Goal: Information Seeking & Learning: Understand process/instructions

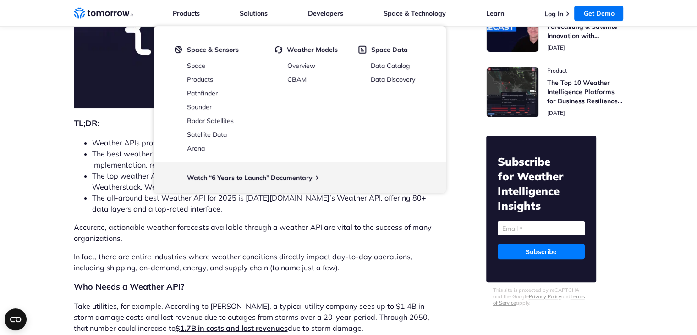
scroll to position [246, 0]
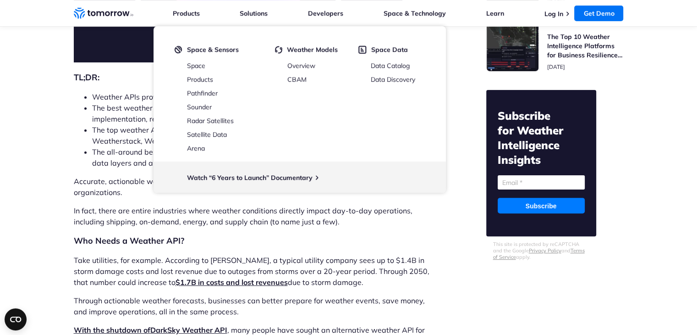
click at [108, 153] on li "The all-around best Weather API for 2025 is Tomorrow.io’s Weather API, offering…" at bounding box center [265, 157] width 346 height 22
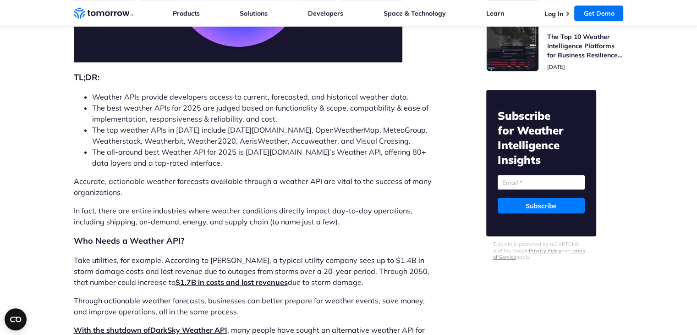
click at [108, 153] on li "The all-around best Weather API for 2025 is Tomorrow.io’s Weather API, offering…" at bounding box center [265, 157] width 346 height 22
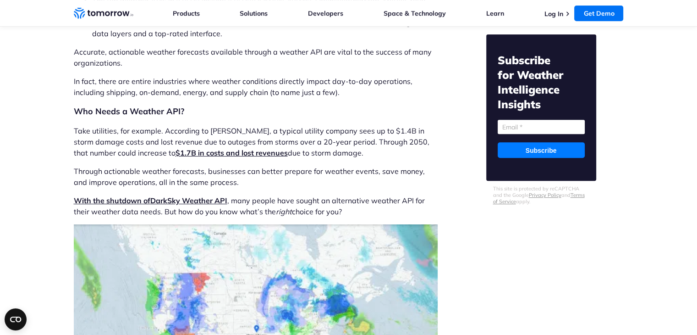
scroll to position [399, 0]
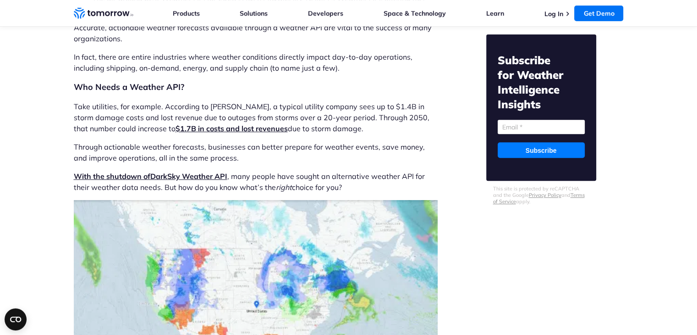
click at [535, 115] on div "Subscribe for Weather Intelligence Insights Email (Required) Subscribe This sit…" at bounding box center [541, 107] width 110 height 146
click at [532, 121] on input "Email (Required)" at bounding box center [541, 127] width 87 height 14
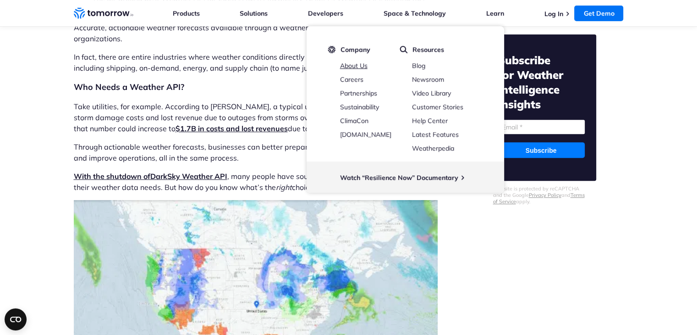
click at [362, 68] on link "About Us" at bounding box center [353, 65] width 27 height 8
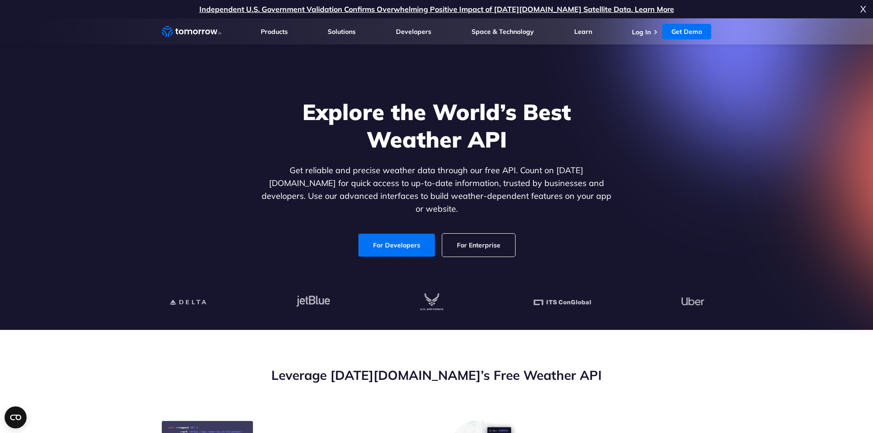
click at [470, 236] on link "For Enterprise" at bounding box center [478, 245] width 73 height 23
click at [382, 245] on link "For Developers" at bounding box center [396, 245] width 77 height 23
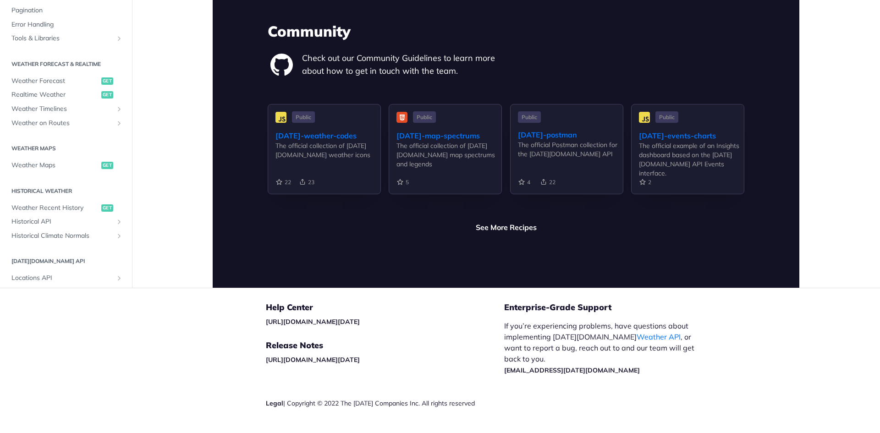
scroll to position [2157, 0]
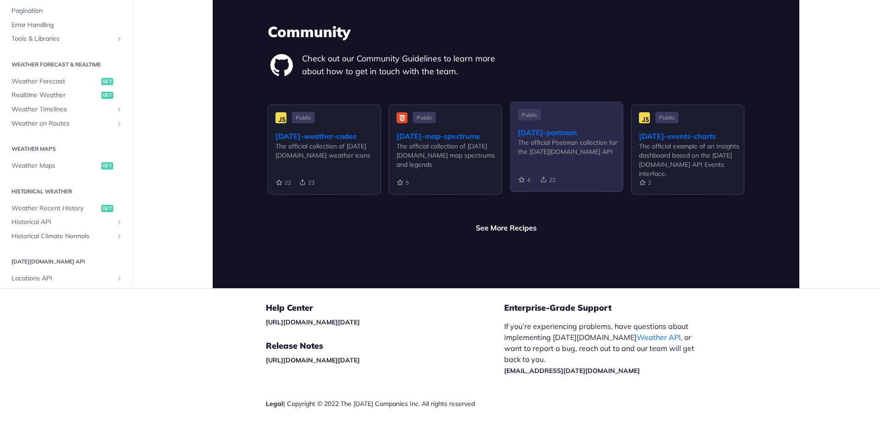
click at [557, 127] on div "[DATE]-postman" at bounding box center [570, 132] width 105 height 11
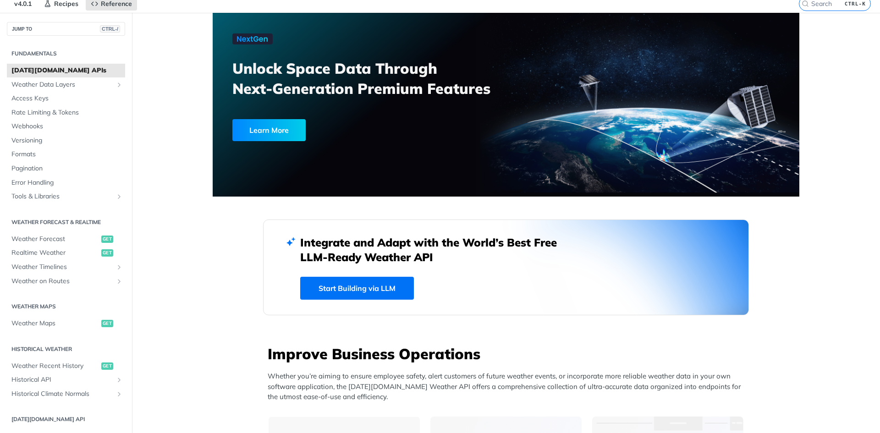
scroll to position [0, 0]
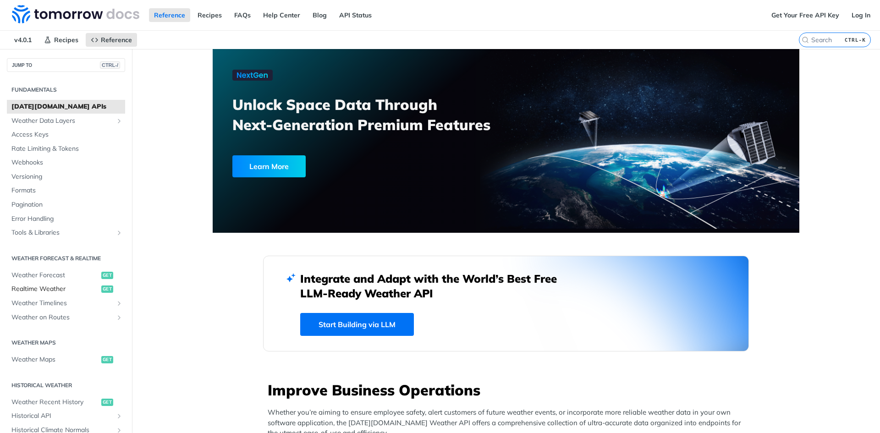
click at [41, 292] on span "Realtime Weather" at bounding box center [55, 289] width 88 height 9
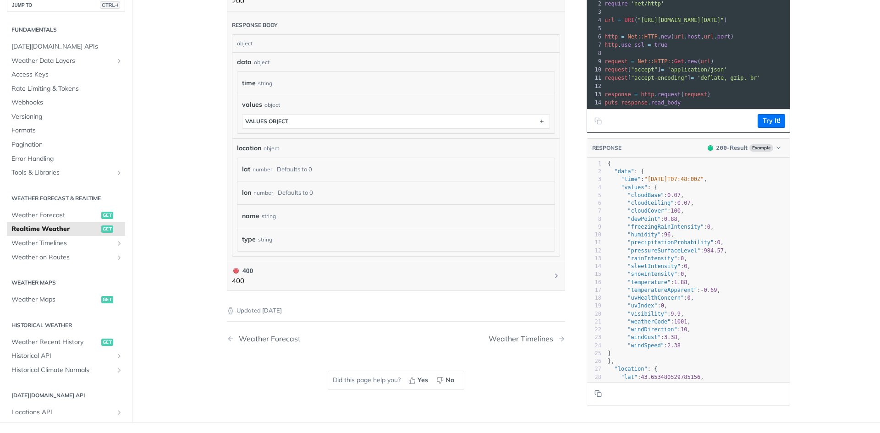
scroll to position [453, 0]
click at [269, 244] on div "type string" at bounding box center [395, 237] width 317 height 23
drag, startPoint x: 262, startPoint y: 222, endPoint x: 262, endPoint y: 214, distance: 7.3
click at [262, 214] on div "name string" at bounding box center [395, 214] width 317 height 23
click at [262, 214] on div "string" at bounding box center [269, 214] width 14 height 13
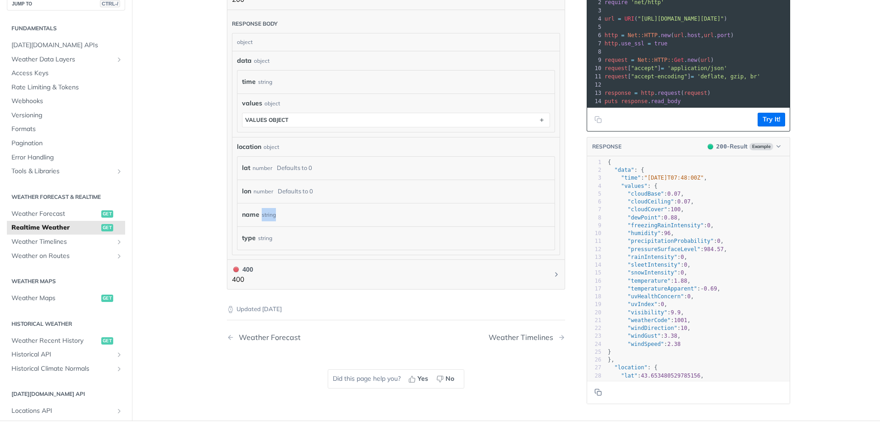
click at [262, 214] on div "string" at bounding box center [269, 214] width 14 height 13
drag, startPoint x: 262, startPoint y: 214, endPoint x: 246, endPoint y: 115, distance: 100.3
click at [246, 115] on div "data object time string values object values object location object lat number …" at bounding box center [396, 153] width 318 height 194
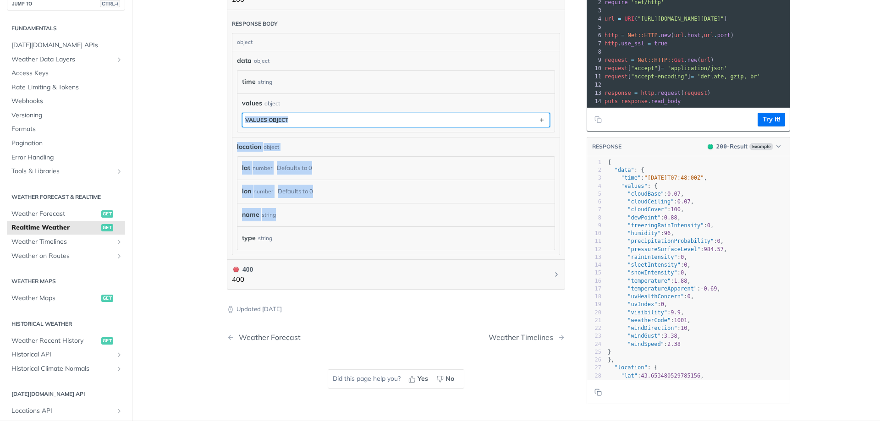
click at [246, 116] on div "values object" at bounding box center [266, 119] width 43 height 7
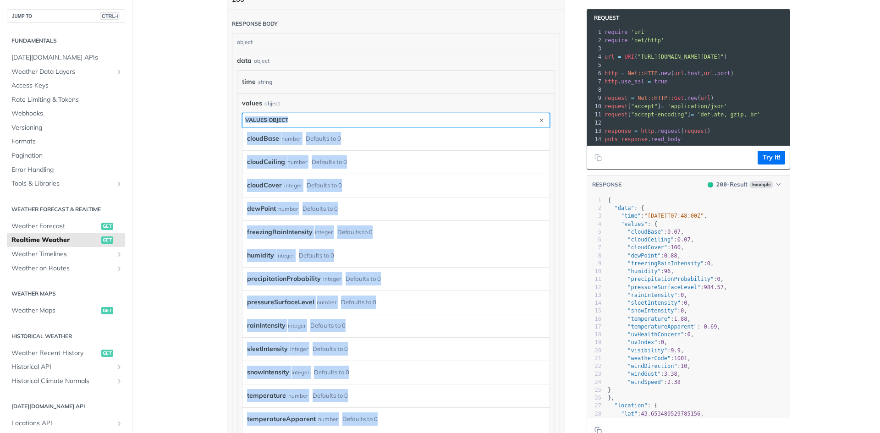
click at [246, 116] on div "values object" at bounding box center [266, 119] width 43 height 7
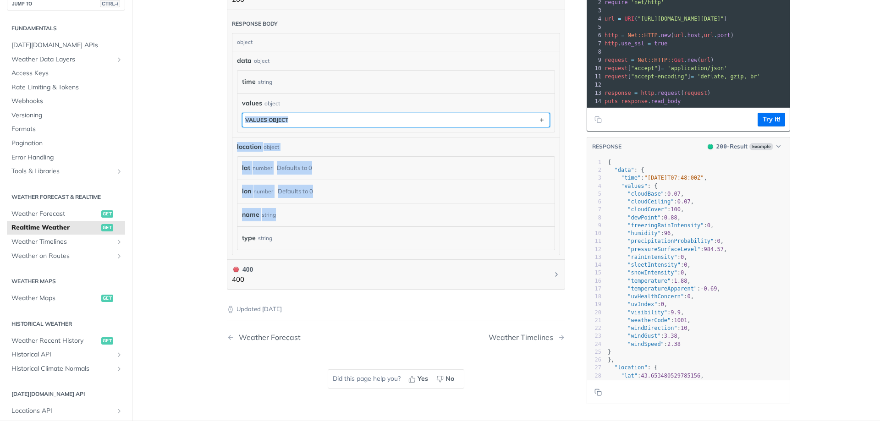
click at [246, 116] on div "values object" at bounding box center [266, 119] width 43 height 7
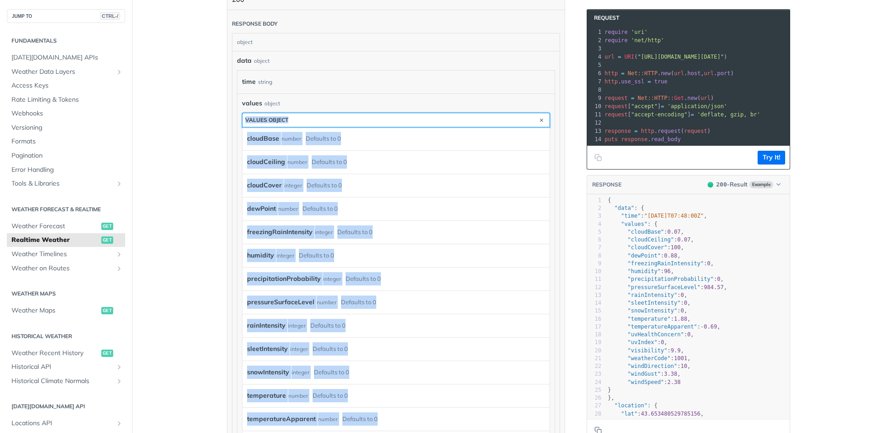
click at [246, 116] on div "values object" at bounding box center [266, 119] width 43 height 7
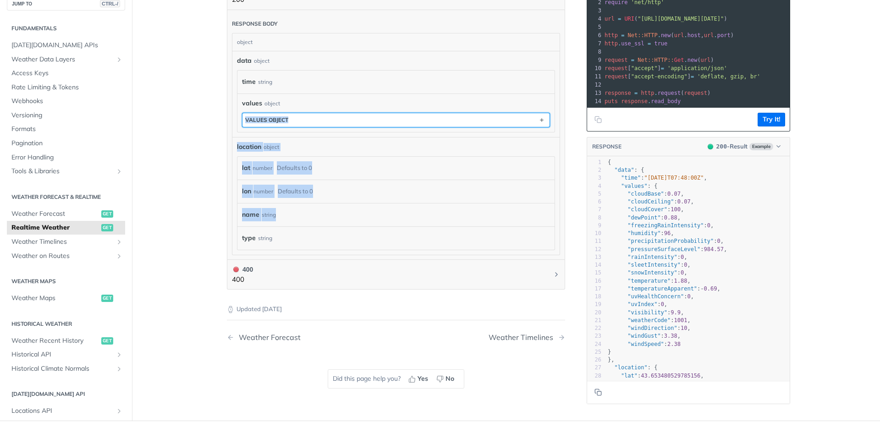
click at [246, 116] on div "values object" at bounding box center [266, 119] width 43 height 7
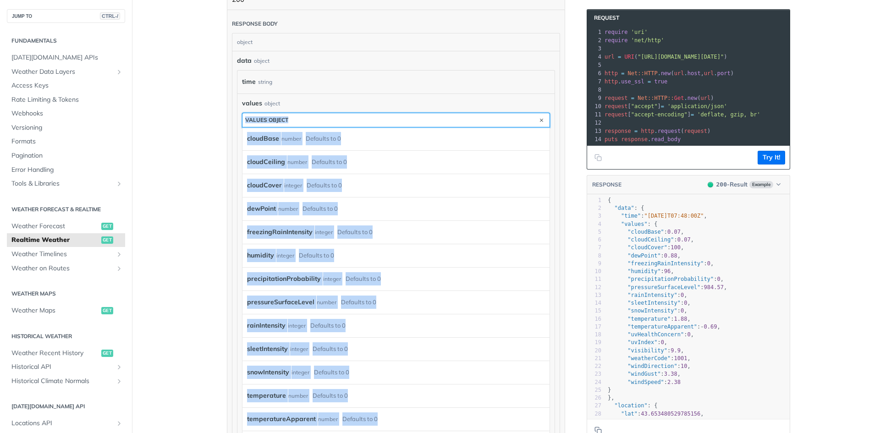
click at [246, 116] on div "values object" at bounding box center [266, 119] width 43 height 7
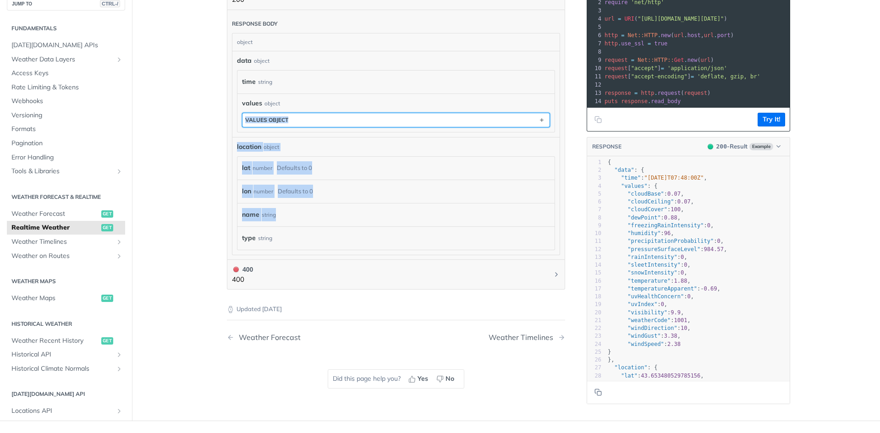
click at [246, 116] on div "values object" at bounding box center [266, 119] width 43 height 7
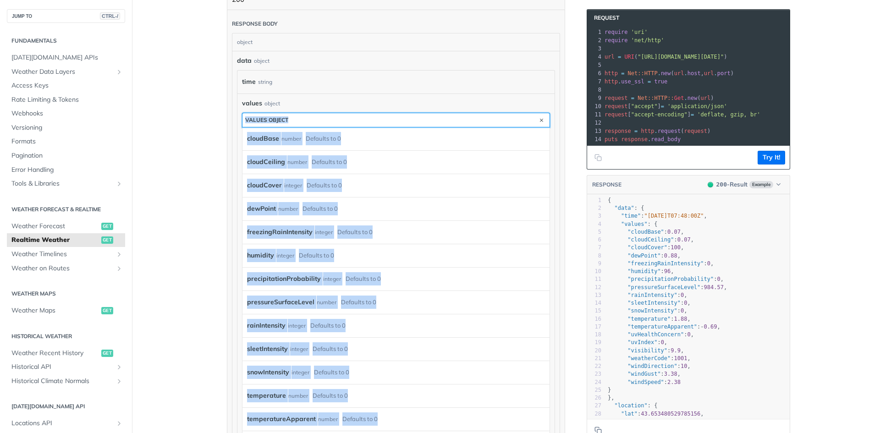
click at [246, 116] on div "values object" at bounding box center [266, 119] width 43 height 7
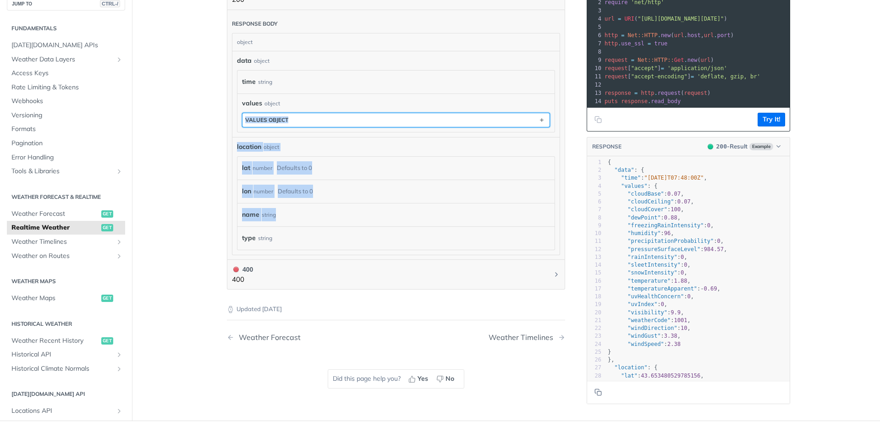
click at [246, 116] on div "values object" at bounding box center [266, 119] width 43 height 7
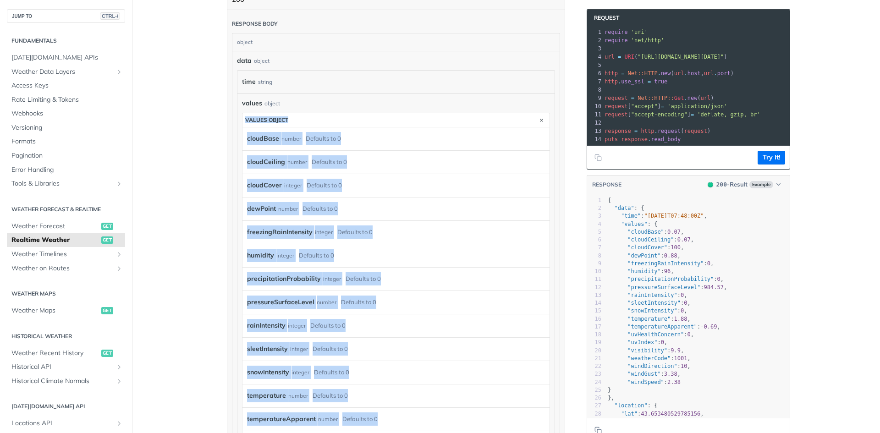
click at [188, 153] on main "JUMP TO CTRL-/ Fundamentals Tomorrow.io APIs Weather Data Layers Core Probabili…" at bounding box center [440, 242] width 880 height 1292
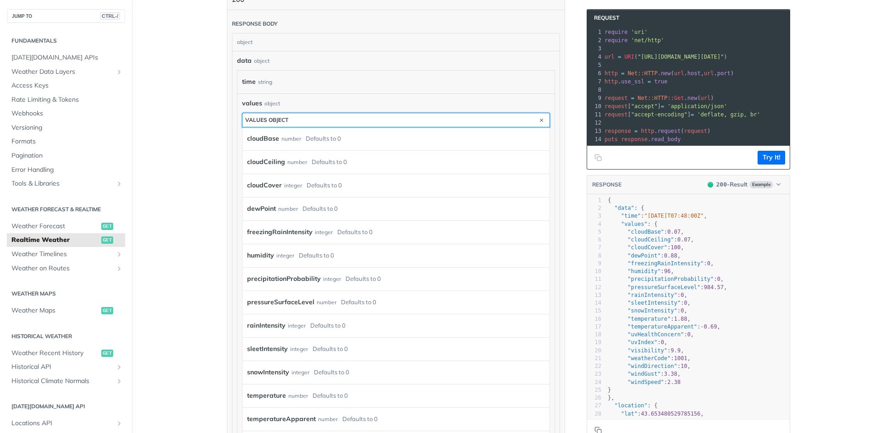
click at [280, 125] on button "values object" at bounding box center [395, 120] width 307 height 14
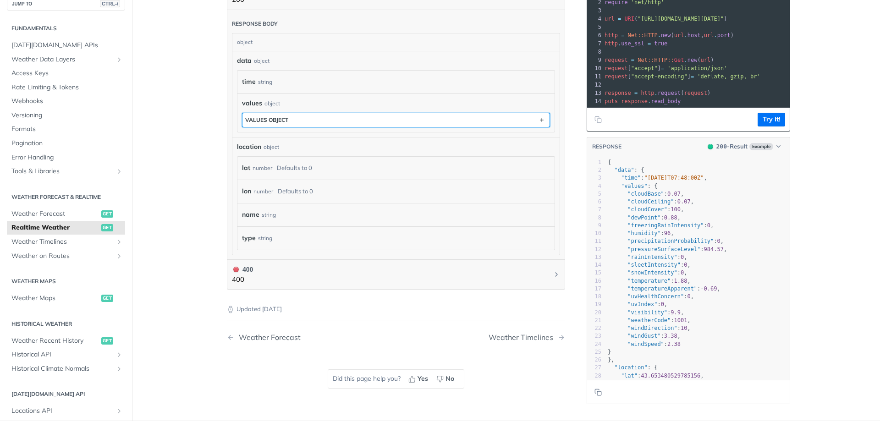
click at [280, 125] on button "values object" at bounding box center [395, 120] width 307 height 14
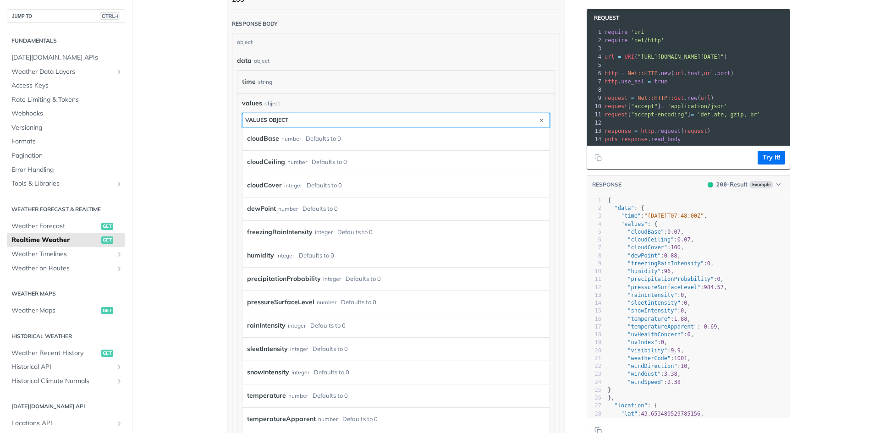
click at [280, 125] on button "values object" at bounding box center [395, 120] width 307 height 14
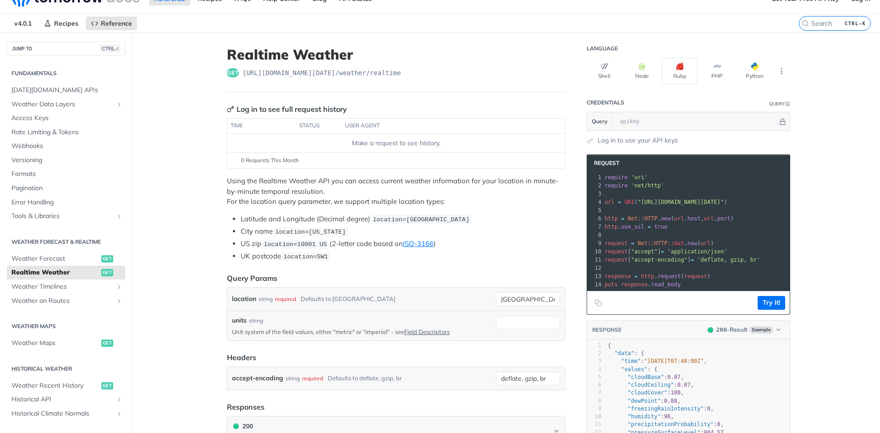
scroll to position [0, 0]
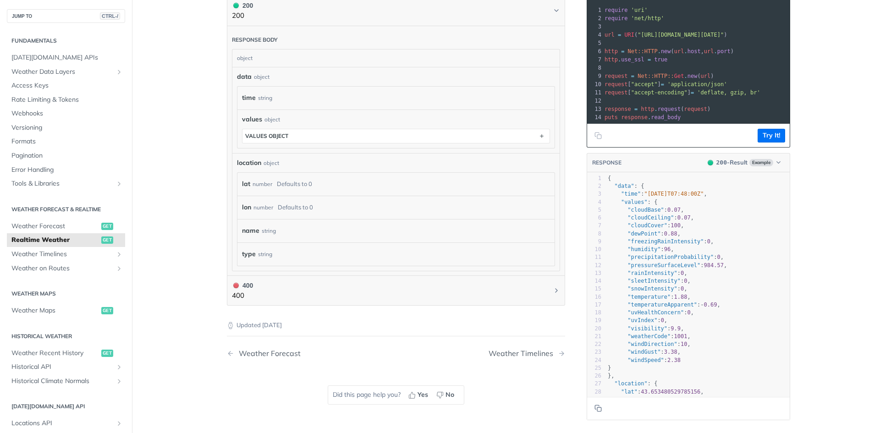
scroll to position [369, 0]
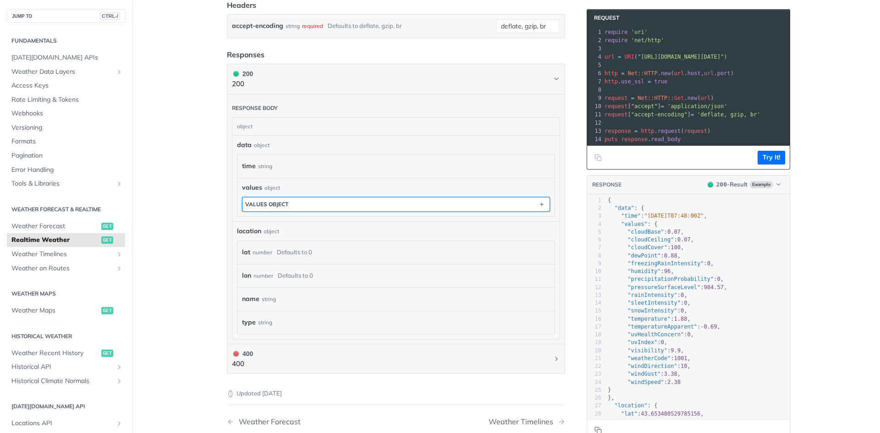
click at [285, 201] on div "values object" at bounding box center [266, 204] width 43 height 7
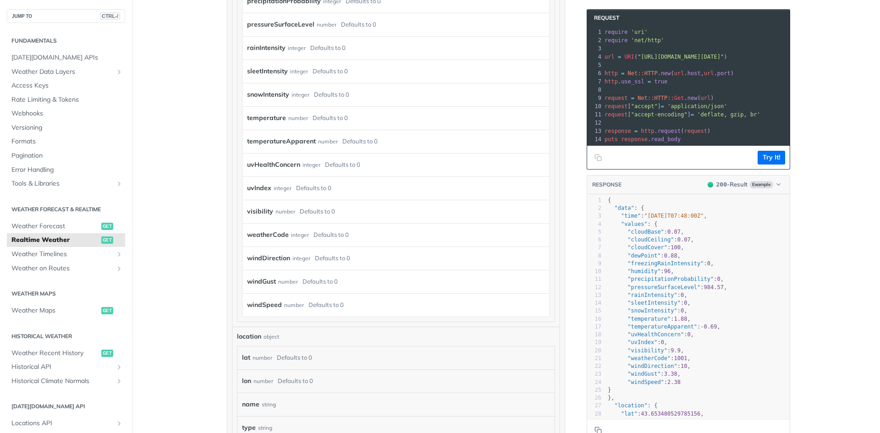
scroll to position [762, 0]
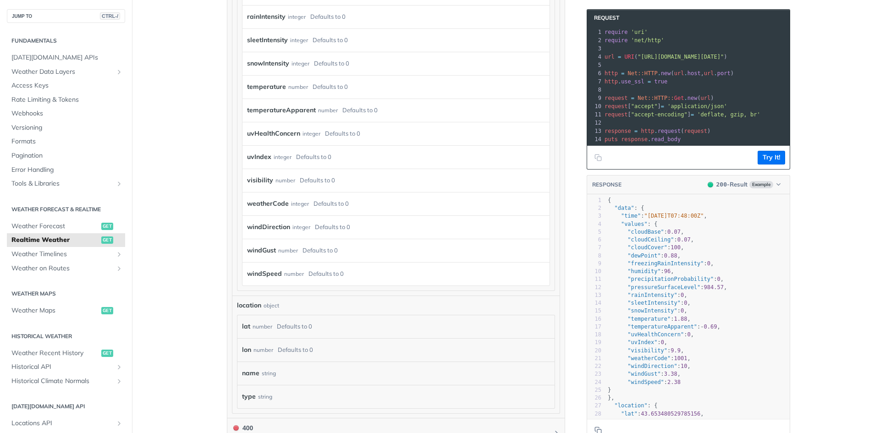
click at [280, 179] on div "number" at bounding box center [285, 180] width 20 height 13
click at [286, 145] on div "uvIndex integer Defaults to 0" at bounding box center [395, 156] width 307 height 23
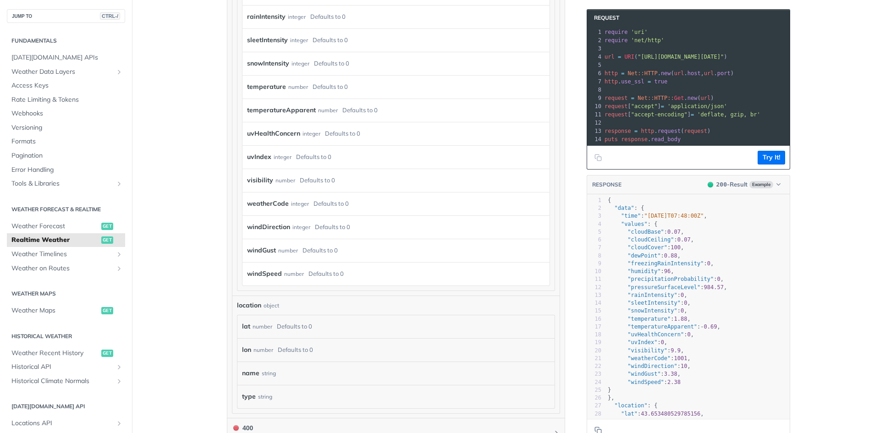
click at [269, 119] on div "temperatureApparent number Defaults to 0" at bounding box center [395, 110] width 307 height 23
click at [275, 101] on div "temperatureApparent number Defaults to 0" at bounding box center [395, 110] width 307 height 23
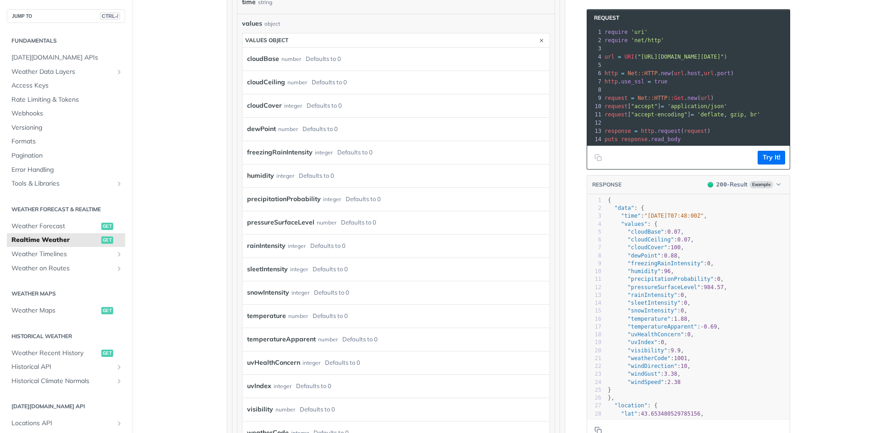
scroll to position [487, 0]
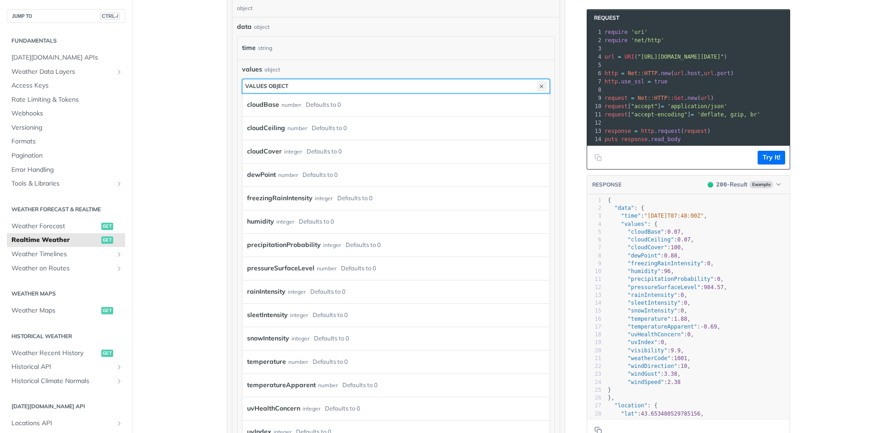
click at [542, 86] on icon "button" at bounding box center [542, 86] width 10 height 10
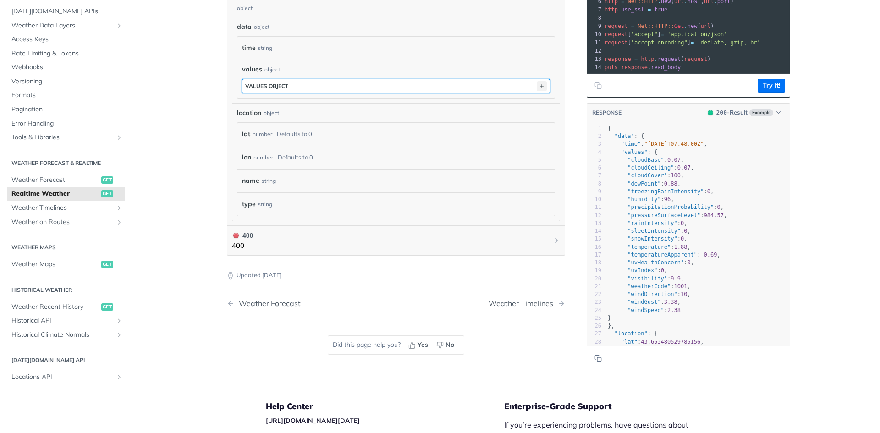
click at [542, 86] on icon "button" at bounding box center [542, 86] width 10 height 10
click at [475, 83] on button "values object" at bounding box center [395, 86] width 307 height 14
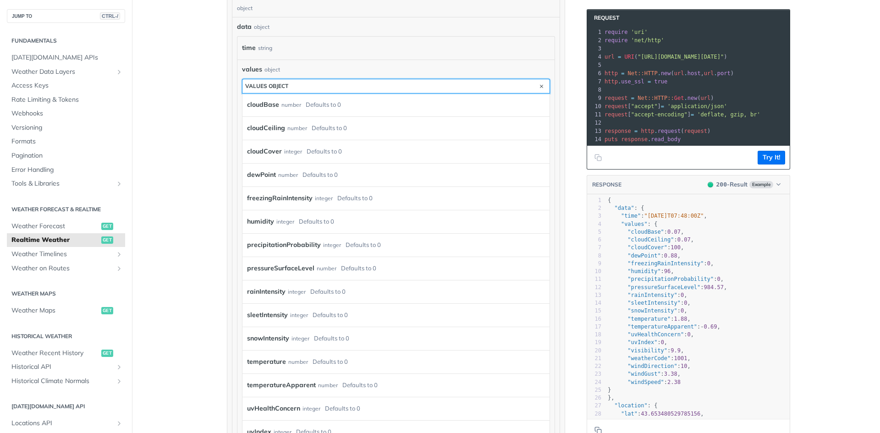
click at [461, 84] on button "values object" at bounding box center [395, 86] width 307 height 14
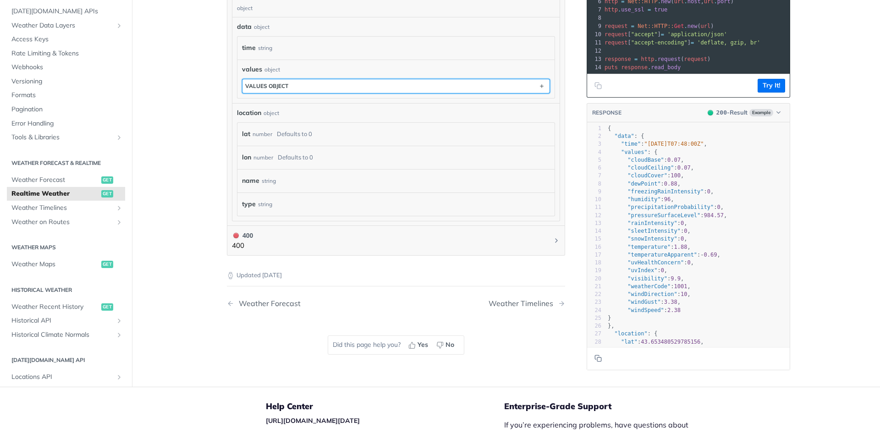
click at [433, 88] on button "values object" at bounding box center [395, 86] width 307 height 14
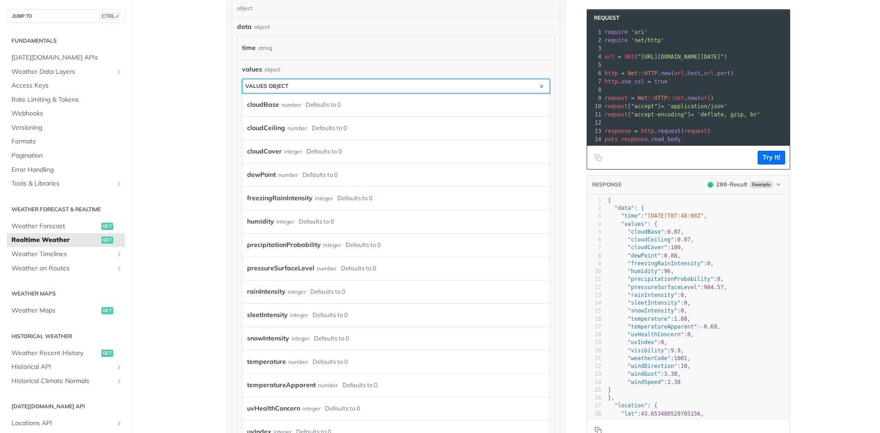
click at [433, 88] on button "values object" at bounding box center [395, 86] width 307 height 14
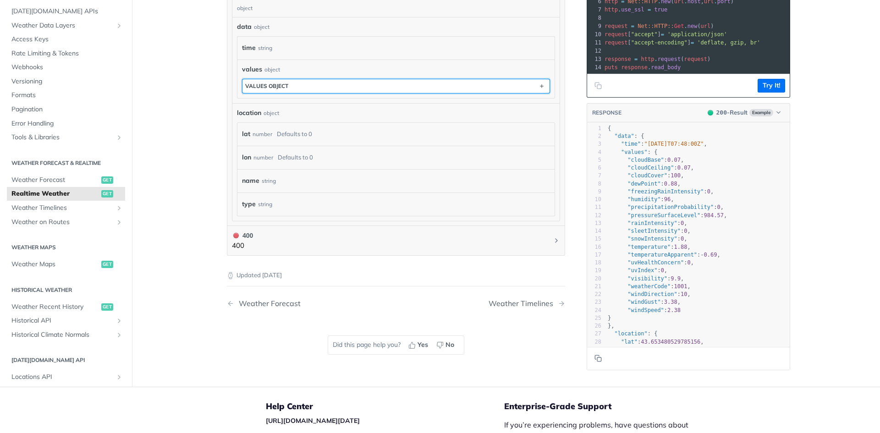
click at [433, 88] on button "values object" at bounding box center [395, 86] width 307 height 14
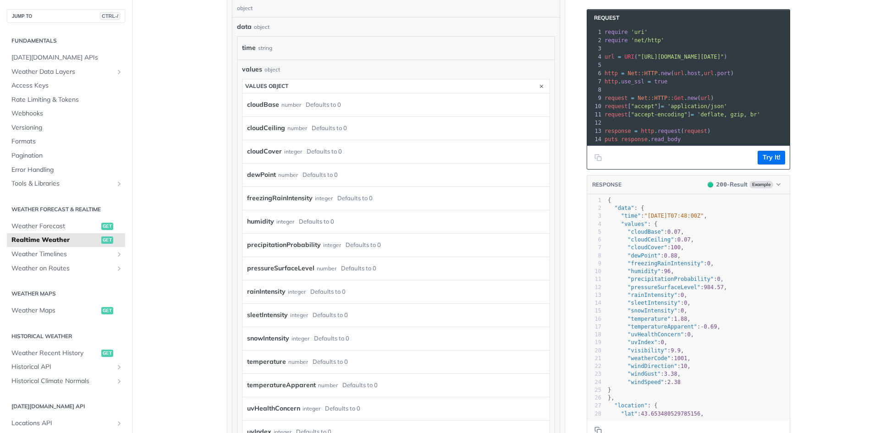
click at [254, 203] on label "freezingRainIntensity" at bounding box center [280, 198] width 66 height 13
click at [271, 198] on label "freezingRainIntensity" at bounding box center [280, 198] width 66 height 13
click at [278, 93] on div "cloudBase number Defaults to 0" at bounding box center [395, 104] width 307 height 23
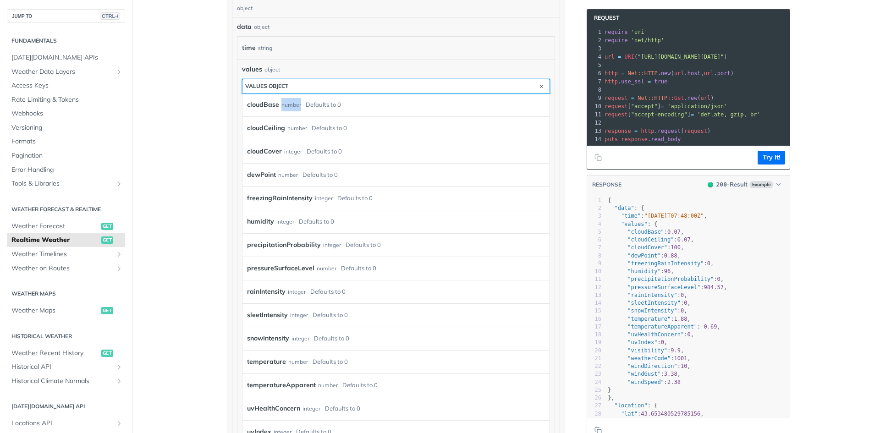
click at [294, 82] on button "values object" at bounding box center [395, 86] width 307 height 14
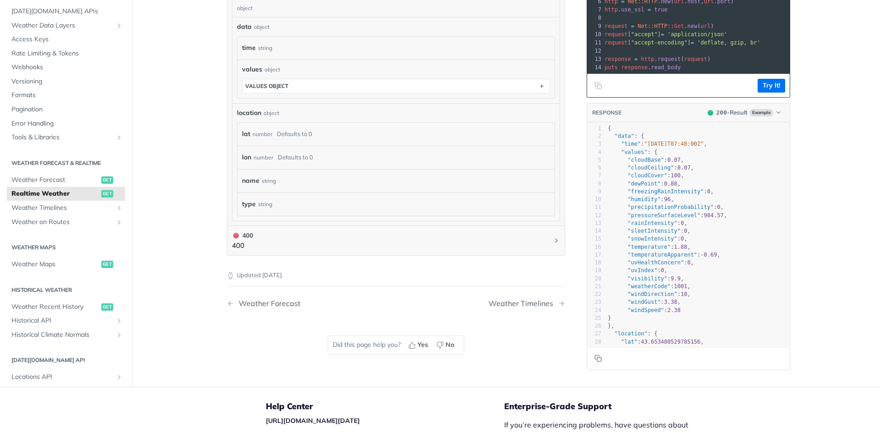
click at [306, 94] on div "values object values object" at bounding box center [395, 79] width 317 height 38
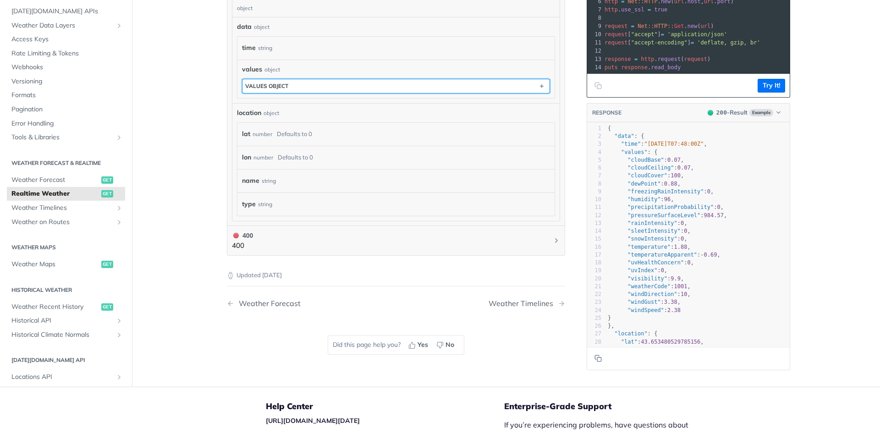
click at [305, 87] on button "values object" at bounding box center [395, 86] width 307 height 14
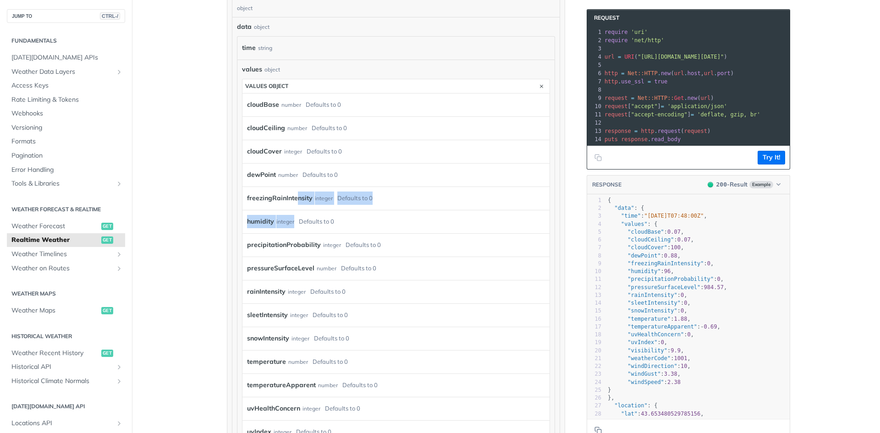
click at [292, 209] on div "cloudBase number Defaults to 0 cloudCeiling number Defaults to 0 cloudCover int…" at bounding box center [395, 326] width 307 height 467
click at [333, 145] on div "Defaults to 0" at bounding box center [324, 151] width 35 height 13
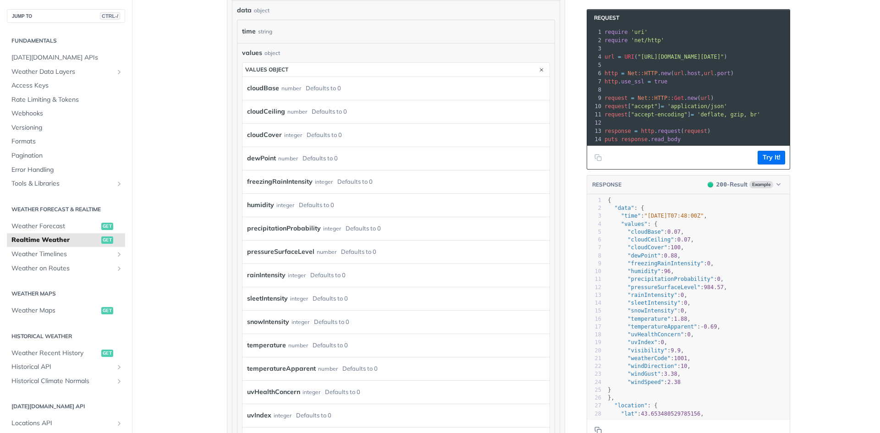
scroll to position [506, 0]
click at [280, 247] on label "pressureSurfaceLevel" at bounding box center [280, 249] width 67 height 13
click at [170, 193] on main "JUMP TO CTRL-/ Fundamentals Tomorrow.io APIs Weather Data Layers Core Probabili…" at bounding box center [440, 190] width 880 height 1292
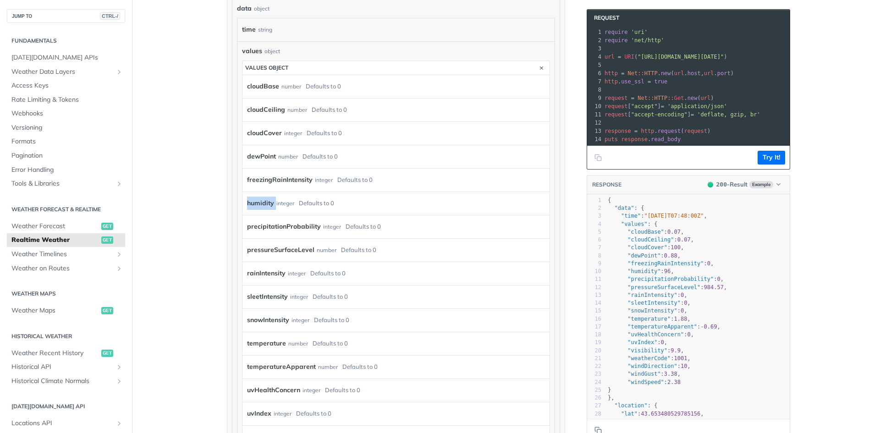
click at [170, 193] on main "JUMP TO CTRL-/ Fundamentals Tomorrow.io APIs Weather Data Layers Core Probabili…" at bounding box center [440, 190] width 880 height 1292
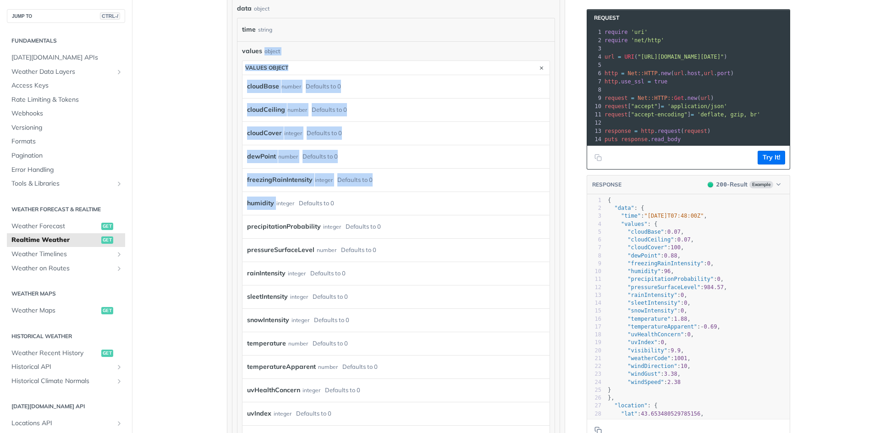
drag, startPoint x: 170, startPoint y: 193, endPoint x: 336, endPoint y: 56, distance: 215.2
click at [336, 56] on main "JUMP TO CTRL-/ Fundamentals Tomorrow.io APIs Weather Data Layers Core Probabili…" at bounding box center [440, 190] width 880 height 1292
click at [336, 56] on div "values object values object cloudBase number Defaults to 0 cloudCeiling number …" at bounding box center [396, 294] width 308 height 496
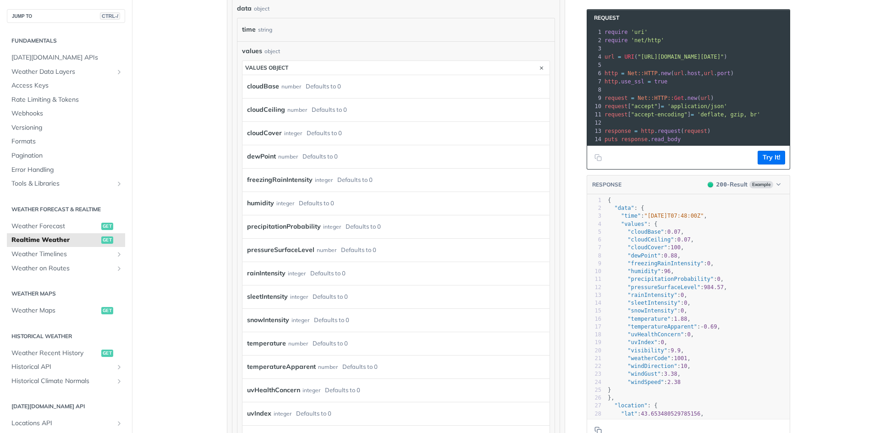
click at [336, 56] on div "values object values object cloudBase number Defaults to 0 cloudCeiling number …" at bounding box center [396, 294] width 308 height 496
drag, startPoint x: 336, startPoint y: 56, endPoint x: 293, endPoint y: 64, distance: 44.2
click at [293, 64] on div "values object values object cloudBase number Defaults to 0 cloudCeiling number …" at bounding box center [396, 294] width 308 height 496
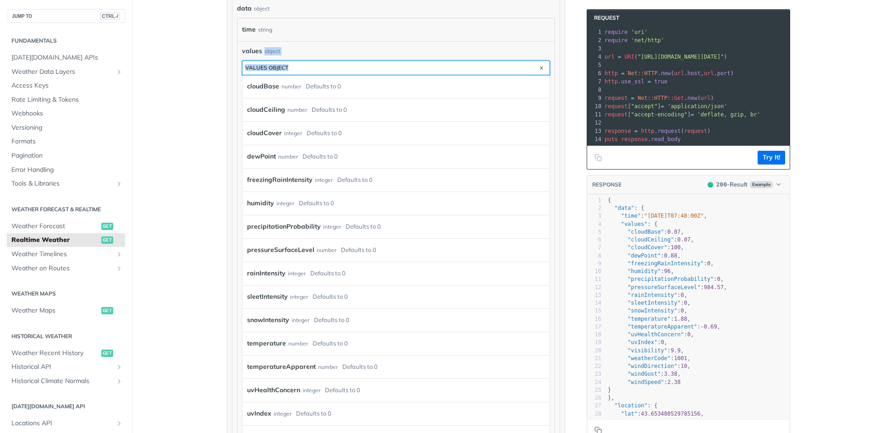
click at [293, 64] on button "values object" at bounding box center [395, 68] width 307 height 14
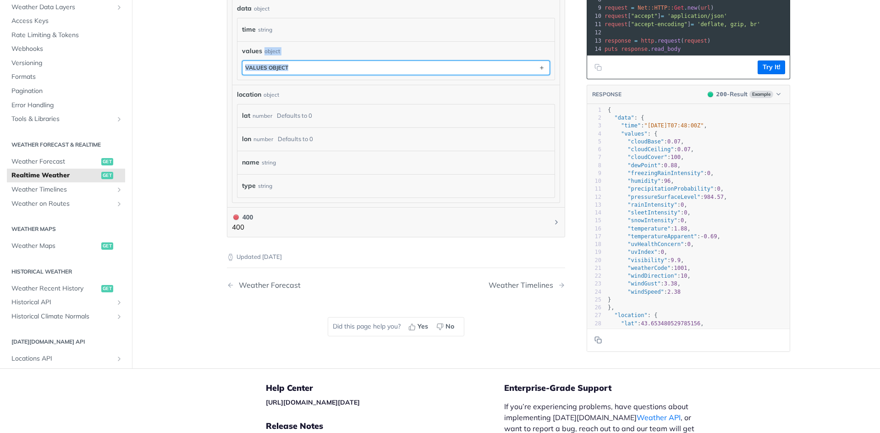
click at [299, 63] on button "values object" at bounding box center [395, 68] width 307 height 14
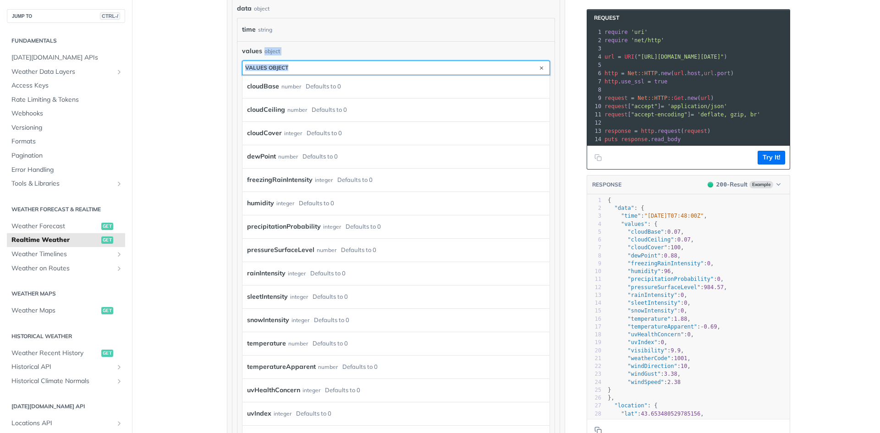
click at [299, 63] on button "values object" at bounding box center [395, 68] width 307 height 14
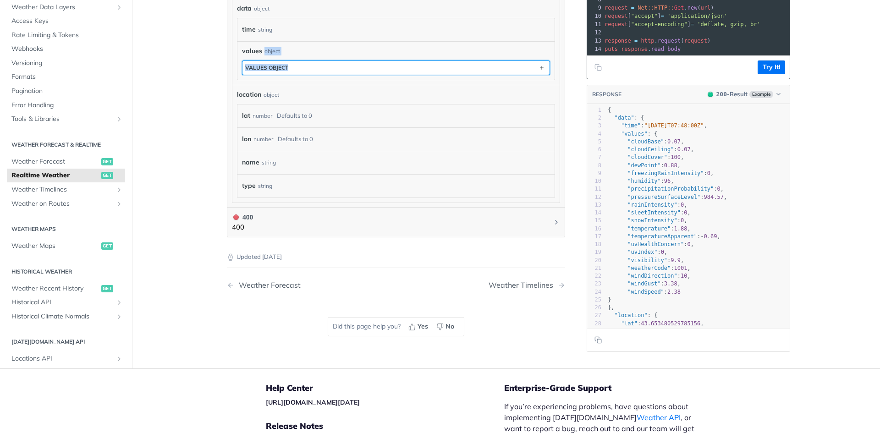
click at [299, 63] on button "values object" at bounding box center [395, 68] width 307 height 14
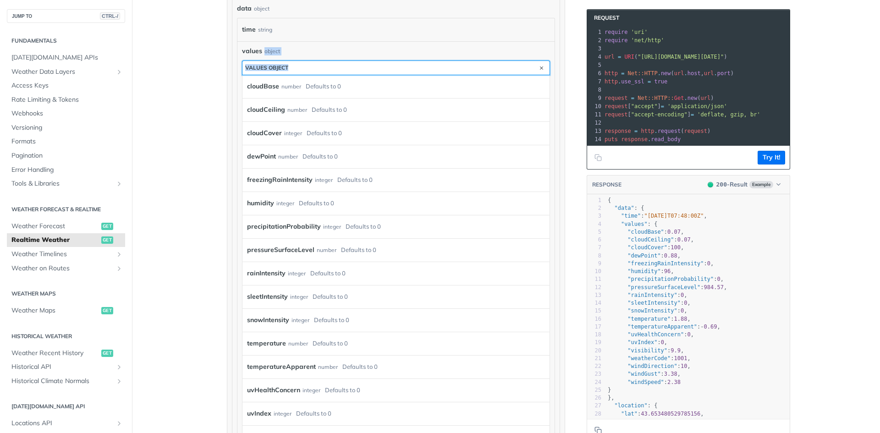
click at [299, 63] on button "values object" at bounding box center [395, 68] width 307 height 14
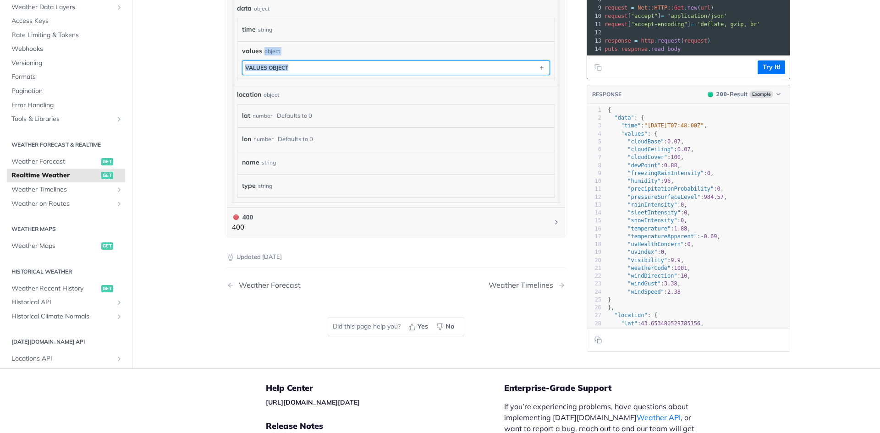
click at [299, 63] on button "values object" at bounding box center [395, 68] width 307 height 14
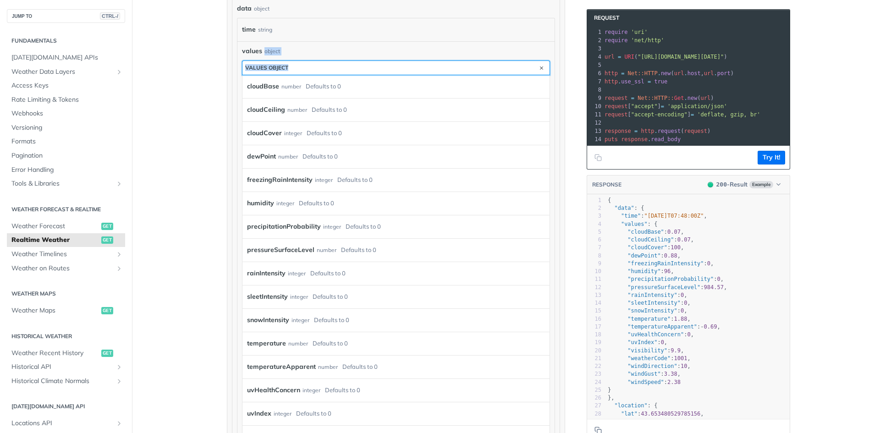
click at [299, 63] on button "values object" at bounding box center [395, 68] width 307 height 14
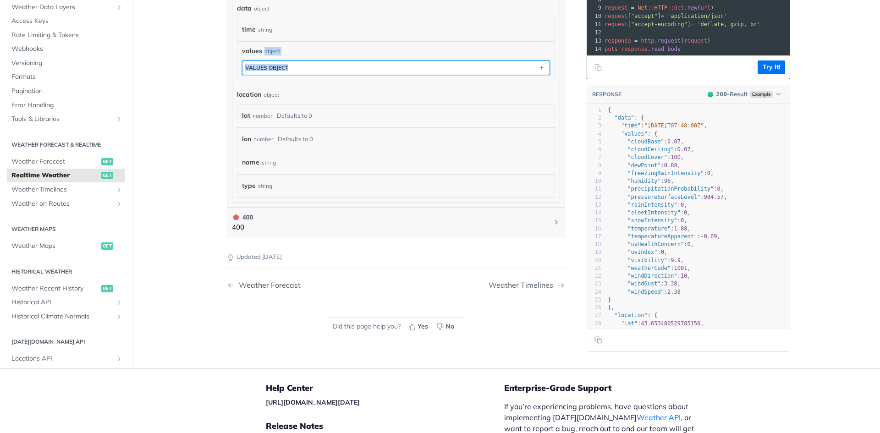
click at [299, 63] on button "values object" at bounding box center [395, 68] width 307 height 14
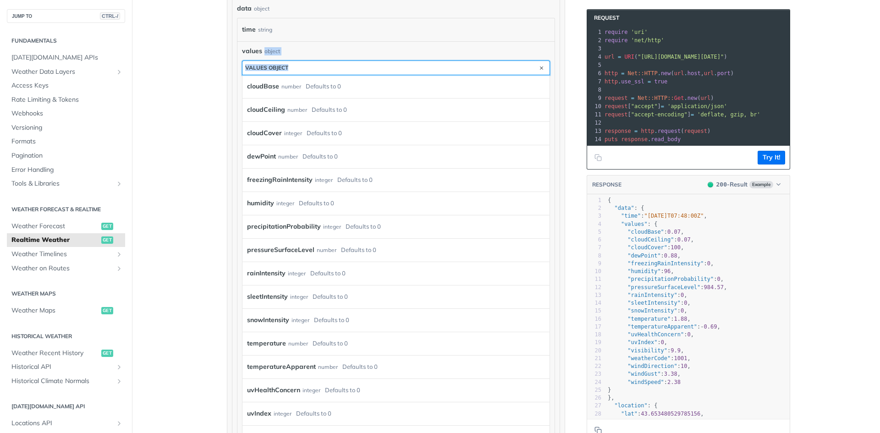
click at [299, 63] on button "values object" at bounding box center [395, 68] width 307 height 14
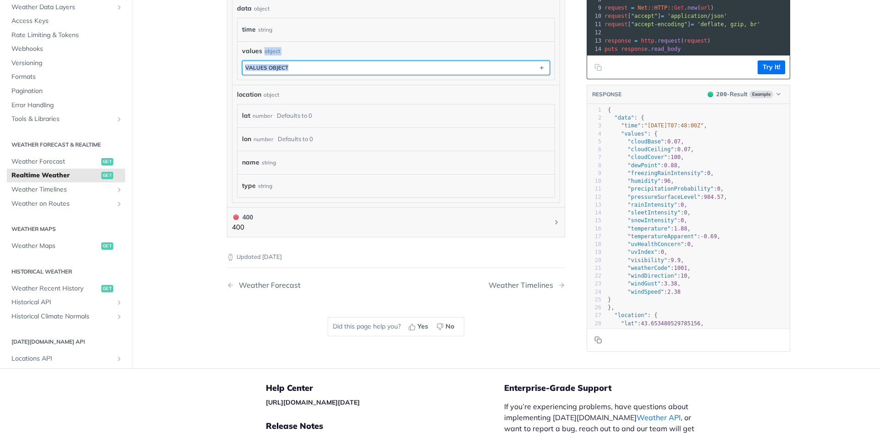
click at [299, 63] on button "values object" at bounding box center [395, 68] width 307 height 14
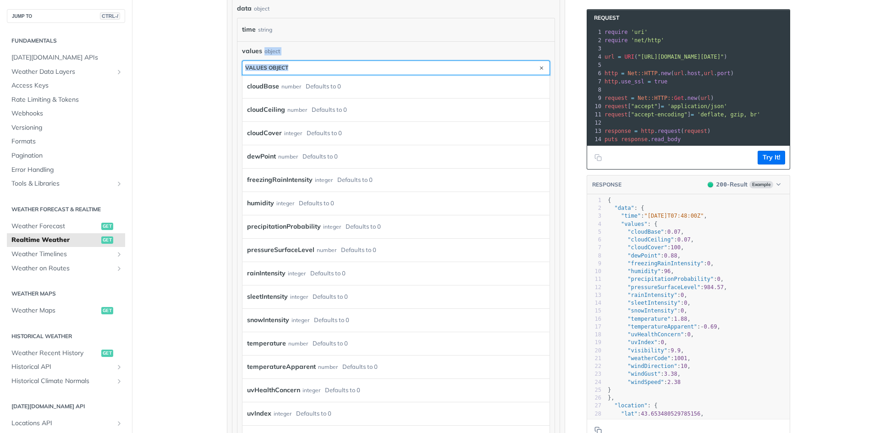
click at [299, 63] on button "values object" at bounding box center [395, 68] width 307 height 14
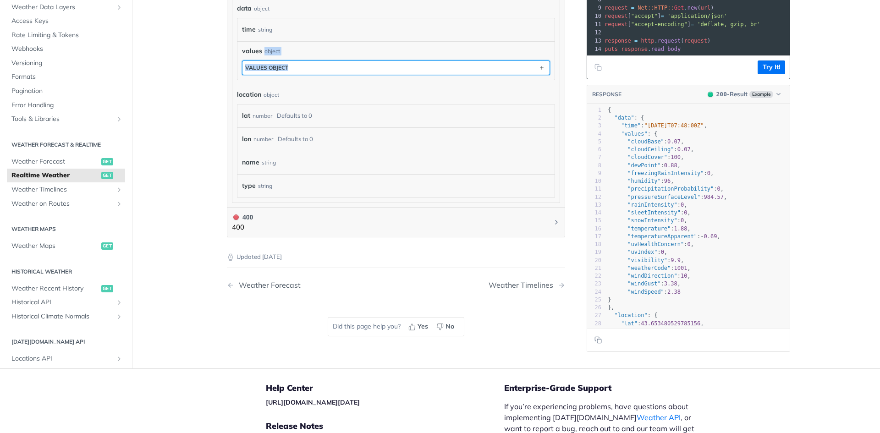
click at [299, 63] on button "values object" at bounding box center [395, 68] width 307 height 14
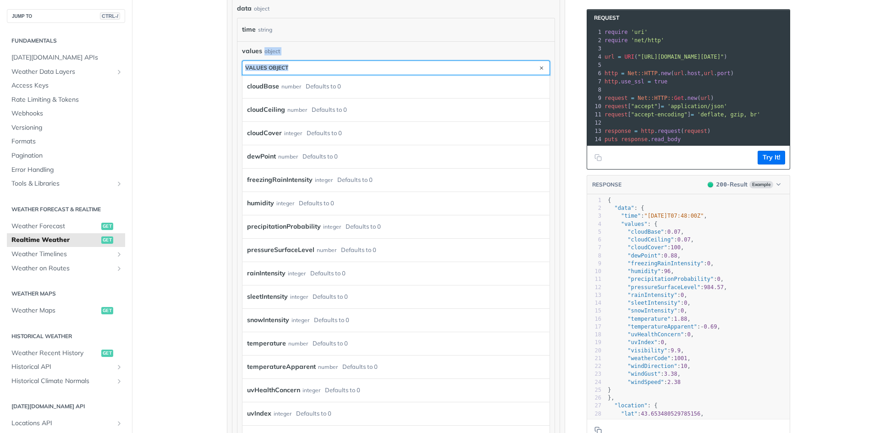
click at [299, 63] on button "values object" at bounding box center [395, 68] width 307 height 14
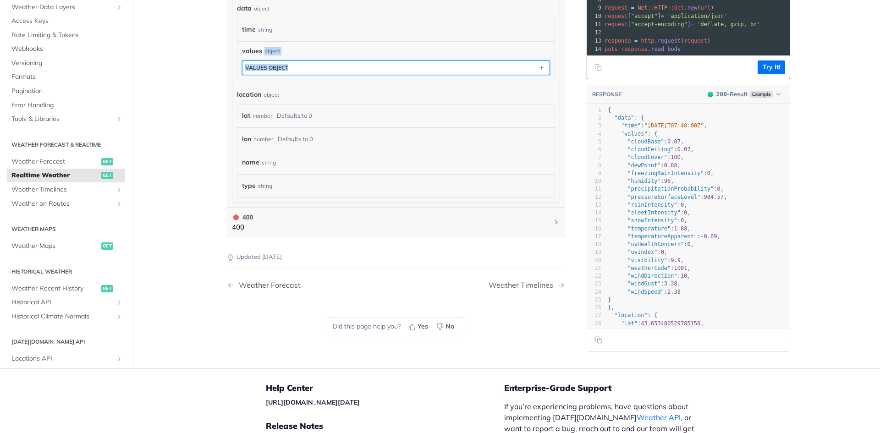
click at [299, 63] on button "values object" at bounding box center [395, 68] width 307 height 14
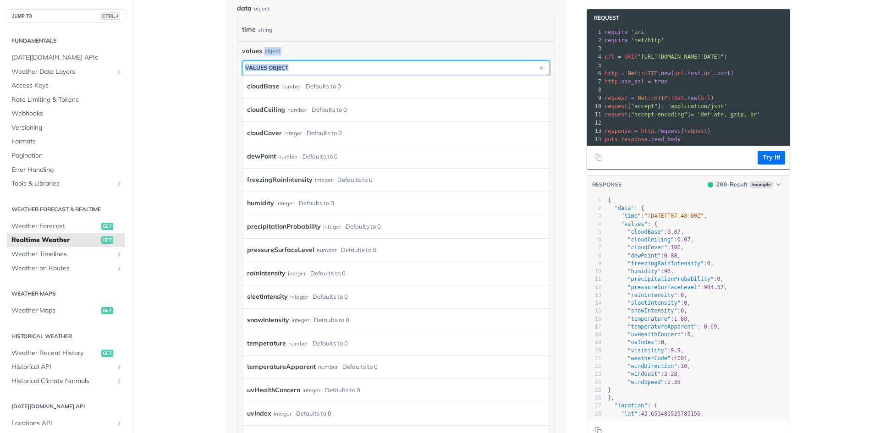
click at [299, 63] on button "values object" at bounding box center [395, 68] width 307 height 14
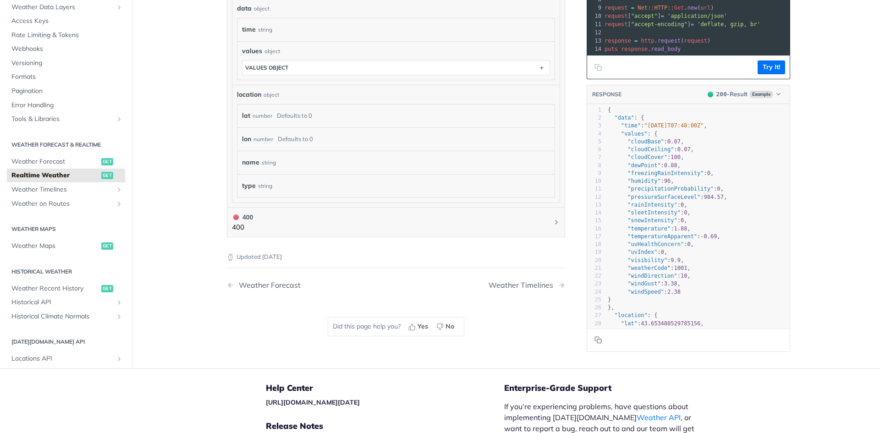
click at [269, 98] on div "location object lat number Defaults to 0 lon number Defaults to 0 name string t…" at bounding box center [396, 144] width 318 height 108
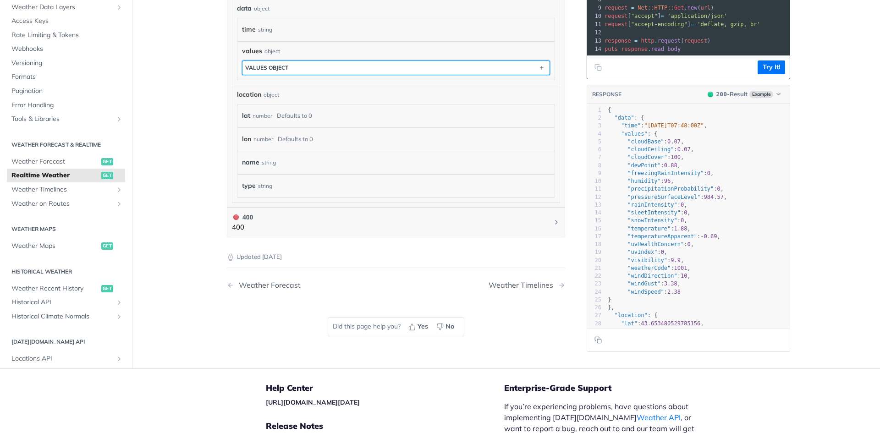
click at [313, 69] on button "values object" at bounding box center [395, 68] width 307 height 14
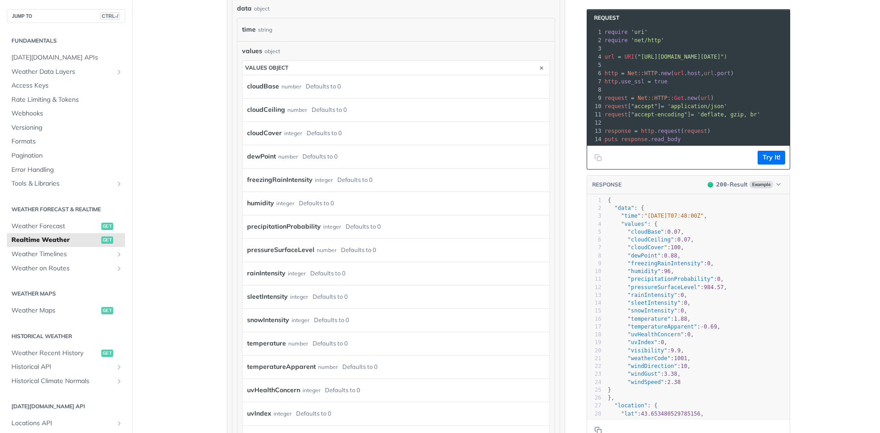
click at [298, 152] on div "dewPoint number Defaults to 0" at bounding box center [392, 157] width 290 height 14
click at [779, 189] on button "200 - Result Example" at bounding box center [744, 184] width 82 height 9
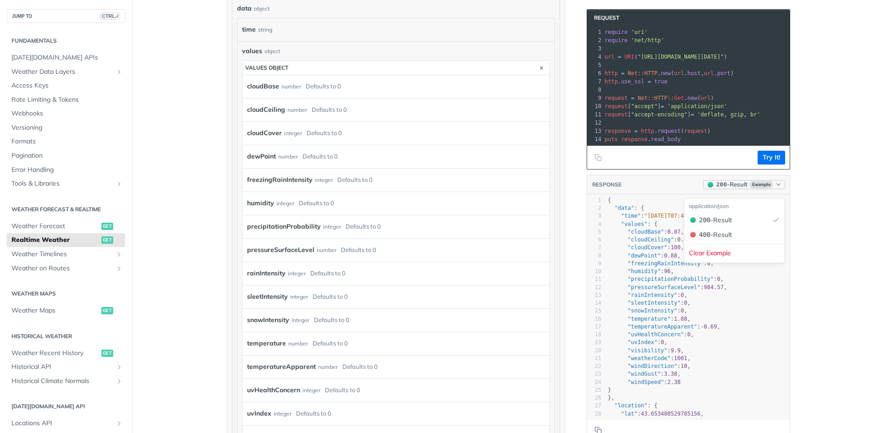
click at [779, 189] on button "200 - Result Example" at bounding box center [744, 184] width 82 height 9
click at [700, 231] on span "400" at bounding box center [704, 234] width 11 height 7
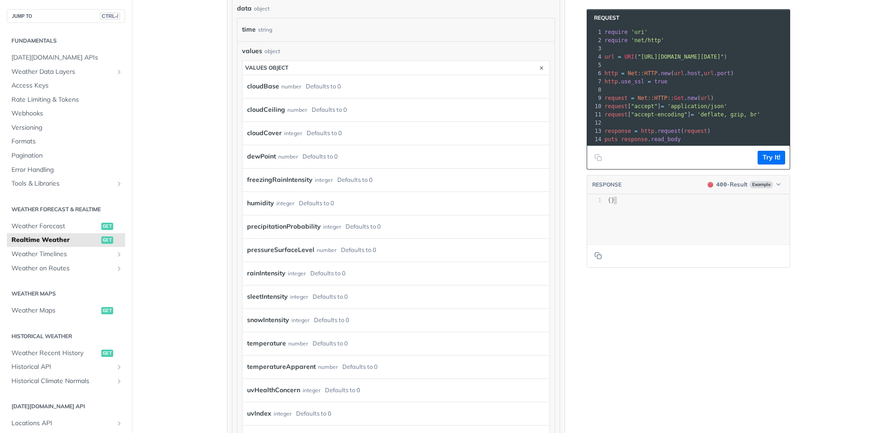
click at [761, 195] on header "RESPONSE 400 - Result Example" at bounding box center [688, 185] width 203 height 19
click at [761, 189] on button "400 - Result Example" at bounding box center [744, 184] width 82 height 9
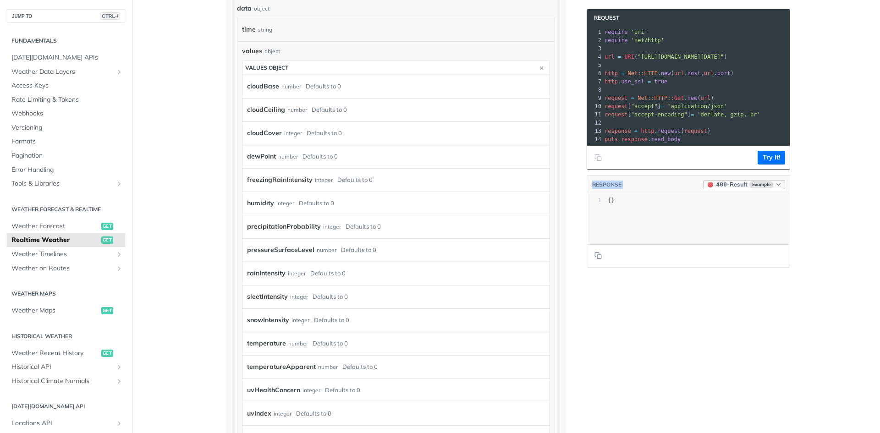
click at [761, 189] on button "400 - Result Example" at bounding box center [744, 184] width 82 height 9
click at [718, 215] on div "200 - Result" at bounding box center [715, 220] width 33 height 10
type textarea "{"
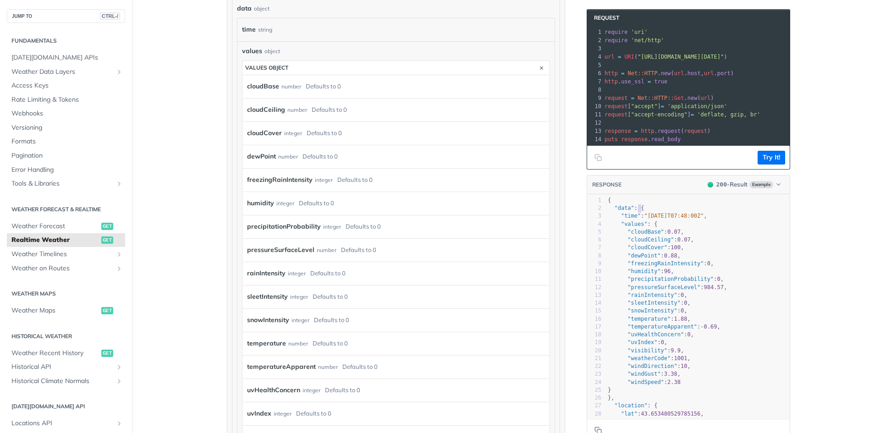
click at [718, 212] on pre ""data" : {" at bounding box center [713, 208] width 215 height 8
click at [664, 259] on span "0.88" at bounding box center [670, 256] width 13 height 6
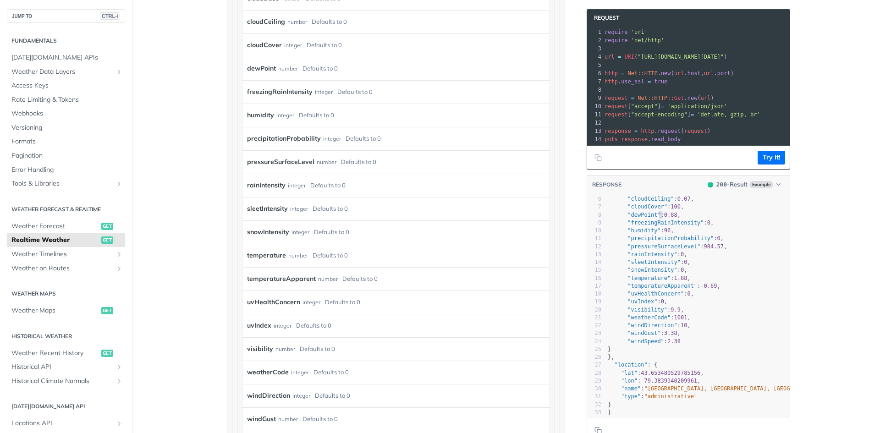
scroll to position [597, 0]
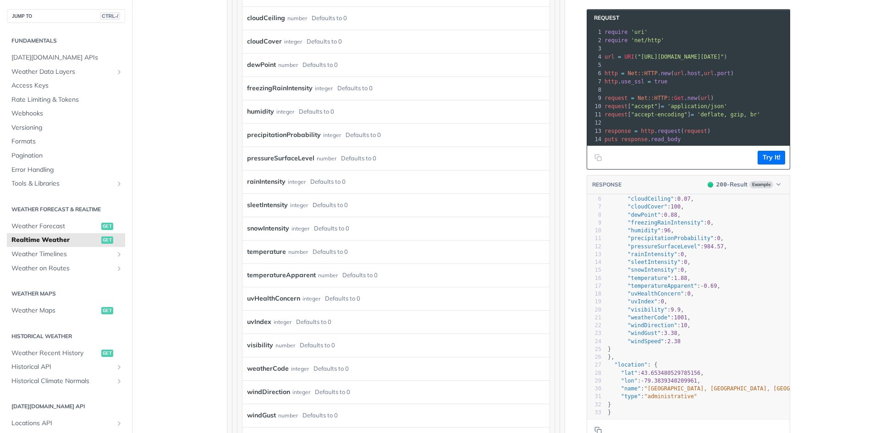
click at [733, 393] on pre ""type" : "administrative"" at bounding box center [713, 397] width 215 height 8
type textarea """
drag, startPoint x: 733, startPoint y: 387, endPoint x: 724, endPoint y: 407, distance: 22.3
click at [724, 407] on div "1 { 2 "data" : { 3 "time" : "2023-01-26T07:48:00Z" , 4 "values" : { 5 "cloudBas…" at bounding box center [713, 286] width 215 height 261
click at [724, 409] on pre "}" at bounding box center [713, 413] width 215 height 8
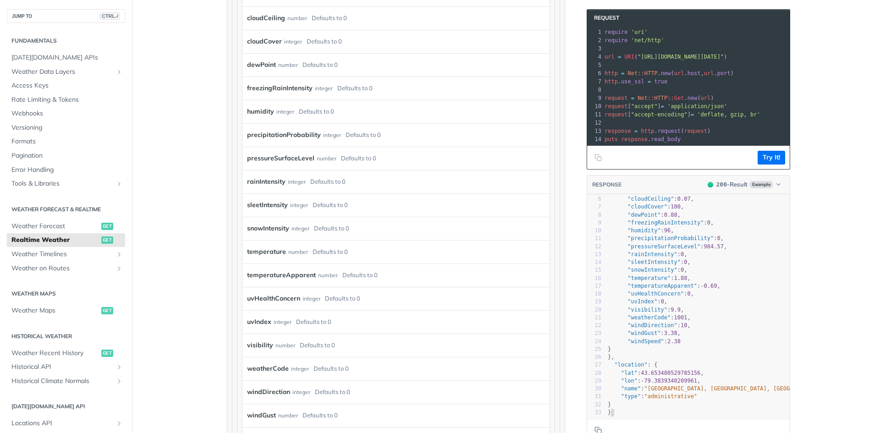
click at [721, 412] on div "x 1 { 2 "data" : { 3 "time" : "2023-01-26T07:48:00Z" , 4 "values" : { 5 "cloudB…" at bounding box center [688, 307] width 203 height 224
click at [721, 420] on footer at bounding box center [688, 429] width 203 height 23
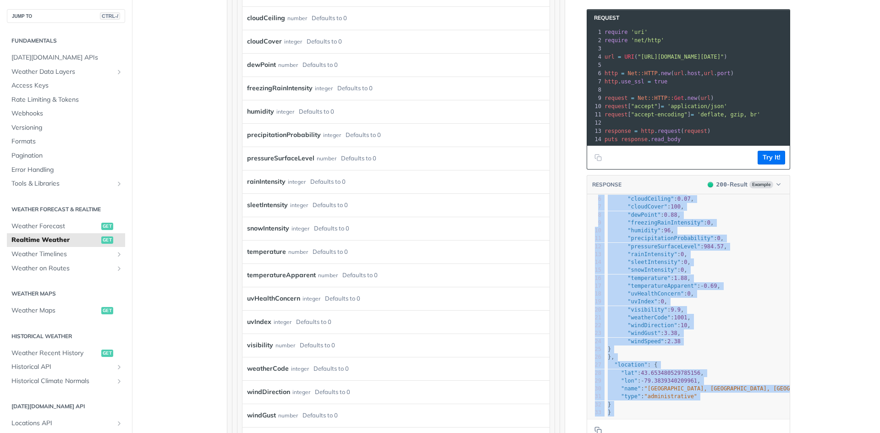
drag, startPoint x: 721, startPoint y: 420, endPoint x: 737, endPoint y: 415, distance: 17.3
click at [737, 415] on div "RESPONSE 200 - Result Example x 1 { 2 "data" : { 3 "time" : "2023-01-26T07:48:0…" at bounding box center [688, 308] width 203 height 267
click at [744, 377] on pre ""lon" : - 79.3839340209961 ," at bounding box center [713, 381] width 215 height 8
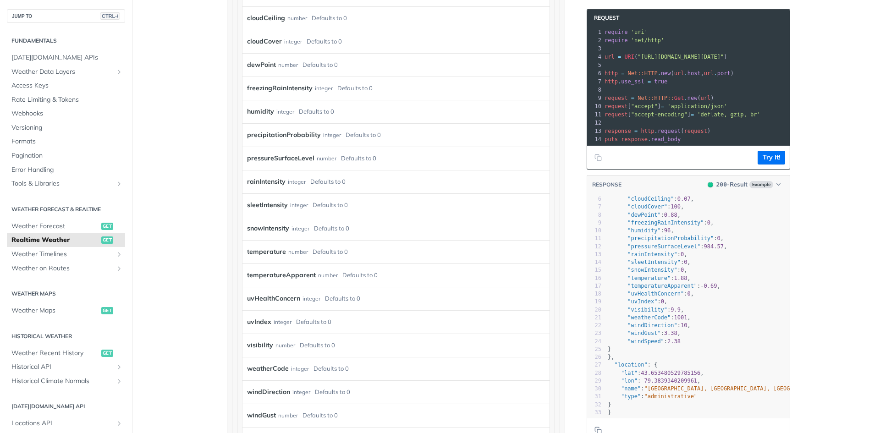
click at [744, 377] on pre ""lon" : - 79.3839340209961 ," at bounding box center [713, 381] width 215 height 8
type textarea ""lon": -79.3839340209961,"
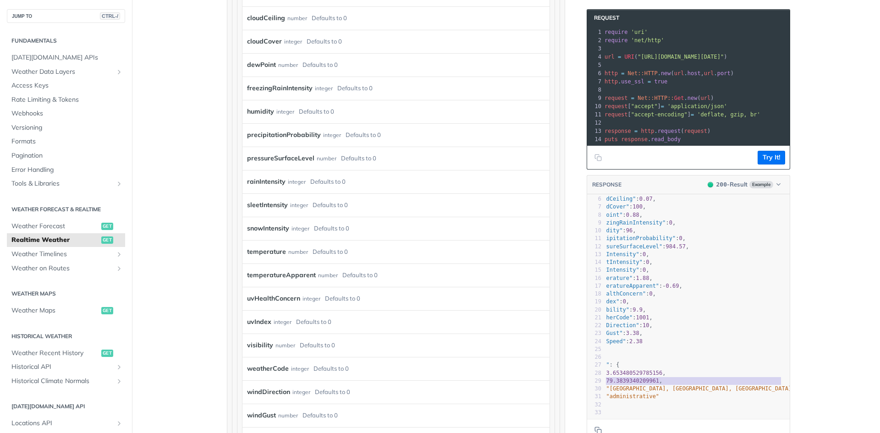
scroll to position [55, 0]
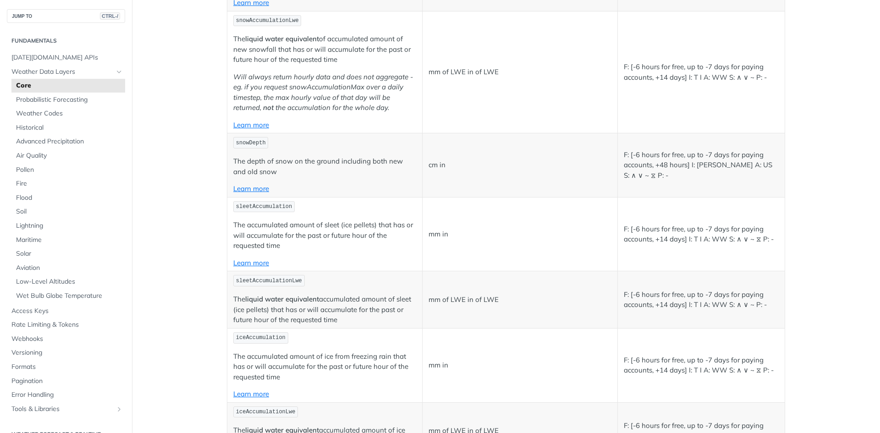
scroll to position [2717, 0]
click at [535, 113] on td "mm of LWE in of LWE" at bounding box center [519, 72] width 195 height 122
click at [532, 100] on td "mm of LWE in of LWE" at bounding box center [519, 72] width 195 height 122
drag, startPoint x: 661, startPoint y: 109, endPoint x: 664, endPoint y: 77, distance: 31.7
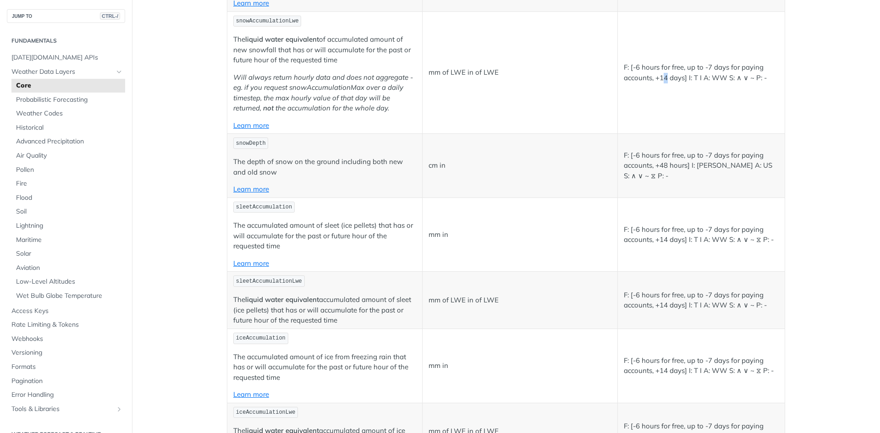
click at [664, 79] on td "F: [-6 hours for free, up to -7 days for paying accounts, +14 days] I: T I A: W…" at bounding box center [700, 72] width 167 height 122
click at [661, 95] on td "F: [-6 hours for free, up to -7 days for paying accounts, +14 days] I: T I A: W…" at bounding box center [700, 72] width 167 height 122
click at [657, 112] on td "F: [-6 hours for free, up to -7 days for paying accounts, +14 days] I: T I A: W…" at bounding box center [700, 72] width 167 height 122
click at [521, 113] on td "mm of LWE in of LWE" at bounding box center [519, 72] width 195 height 122
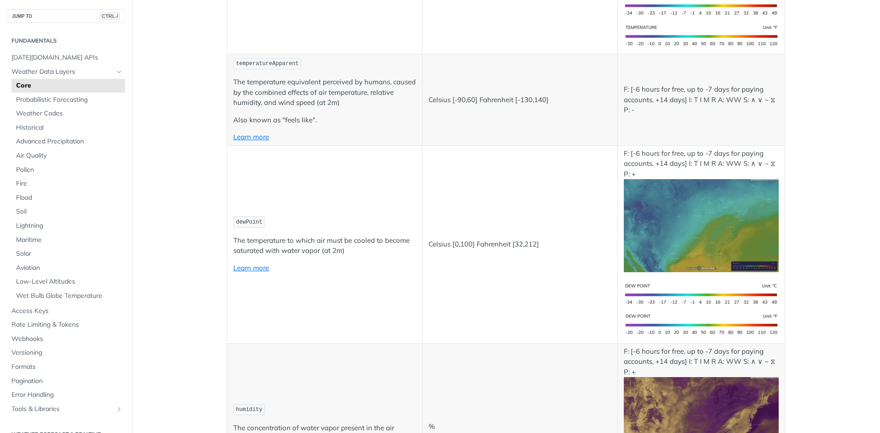
scroll to position [327, 0]
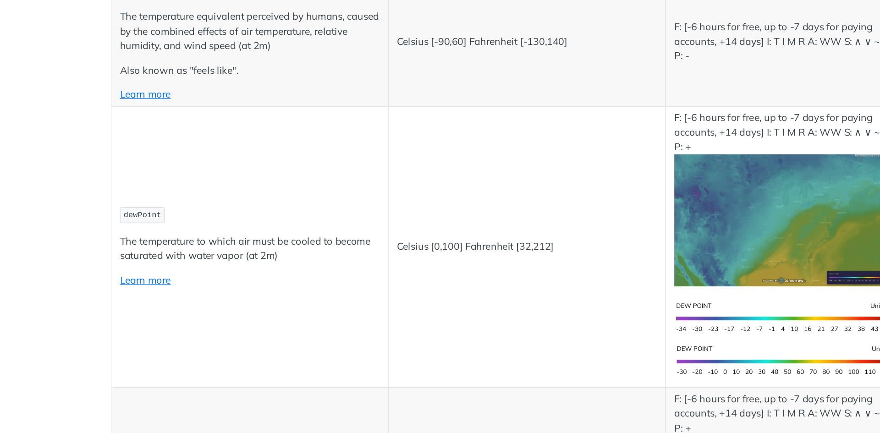
click at [629, 120] on td "F: [-6 hours for free, up to -7 days for paying accounts, +14 days] I: T I M R …" at bounding box center [700, 100] width 167 height 91
click at [508, 251] on td "Celsius [0,100] Fahrenheit [32,212]" at bounding box center [519, 245] width 195 height 198
click at [508, 248] on p "Celsius [0,100] Fahrenheit [32,212]" at bounding box center [520, 245] width 183 height 11
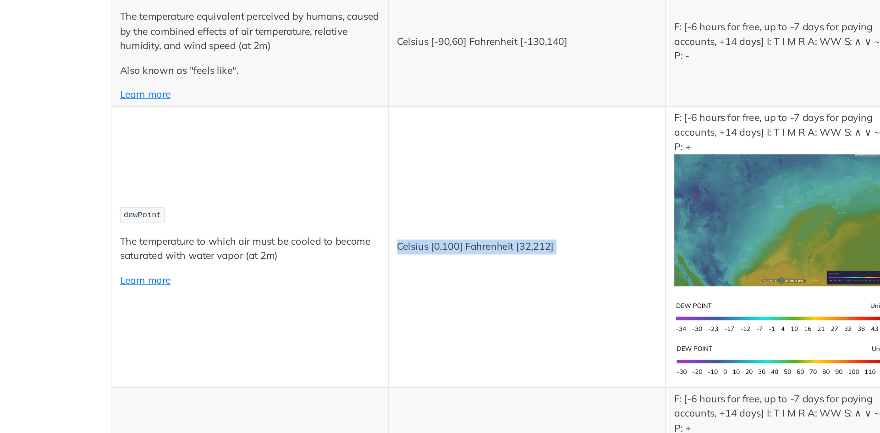
click at [508, 248] on p "Celsius [0,100] Fahrenheit [32,212]" at bounding box center [520, 245] width 183 height 11
